Goal: Information Seeking & Learning: Learn about a topic

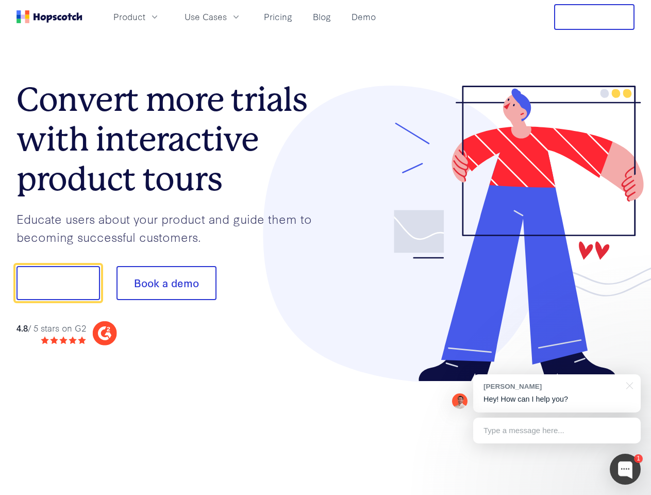
click at [326, 247] on div at bounding box center [480, 234] width 309 height 296
click at [145, 16] on span "Product" at bounding box center [129, 16] width 32 height 13
click at [227, 16] on span "Use Cases" at bounding box center [205, 16] width 42 height 13
click at [594, 17] on button "Free Trial" at bounding box center [594, 17] width 80 height 26
click at [58, 283] on button "Show me!" at bounding box center [57, 283] width 83 height 34
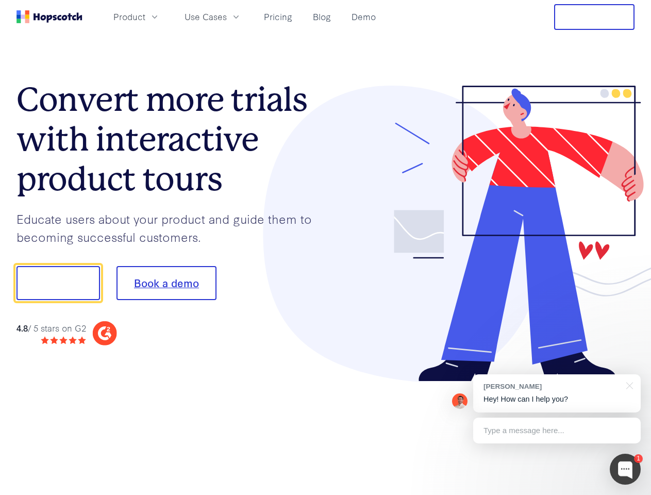
click at [166, 283] on button "Book a demo" at bounding box center [166, 283] width 100 height 34
click at [625, 469] on div at bounding box center [625, 468] width 31 height 31
click at [557, 393] on div "[PERSON_NAME] Hey! How can I help you?" at bounding box center [556, 393] width 167 height 38
click at [628, 384] on div at bounding box center [543, 282] width 193 height 344
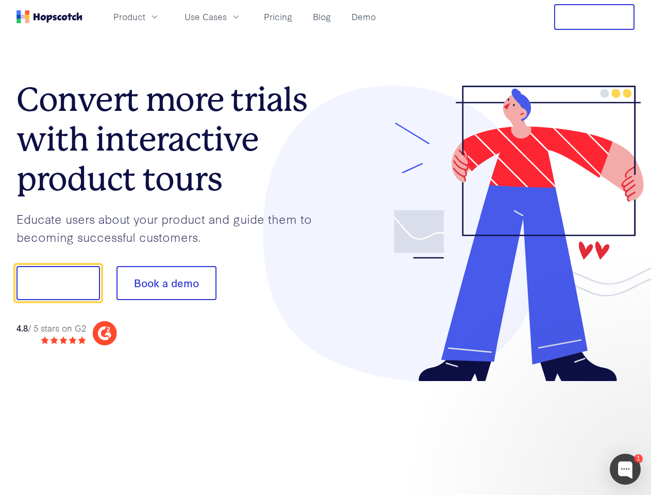
click at [557, 430] on div at bounding box center [543, 351] width 193 height 206
